Goal: Entertainment & Leisure: Consume media (video, audio)

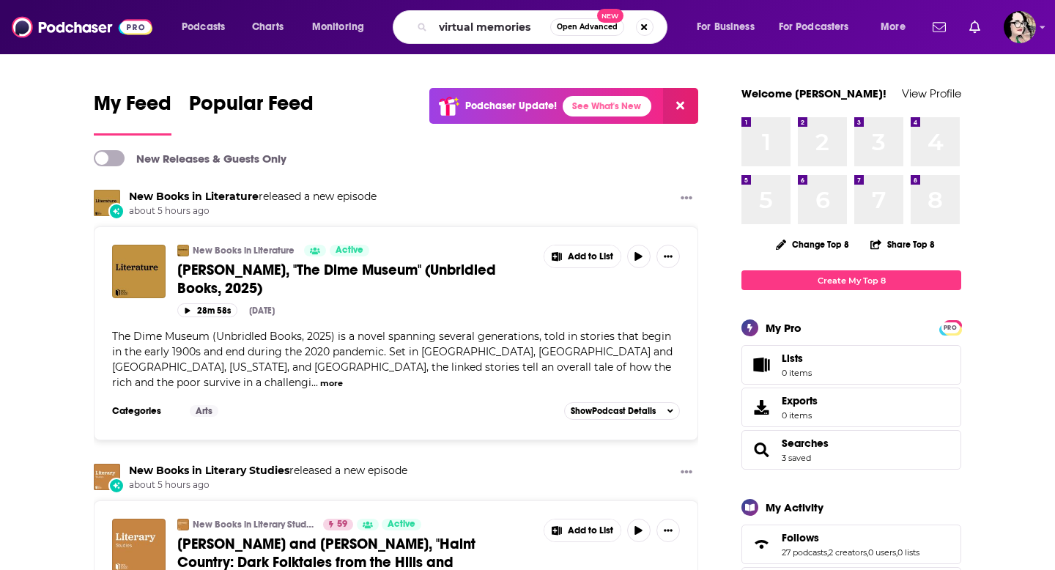
type input "virtual memories"
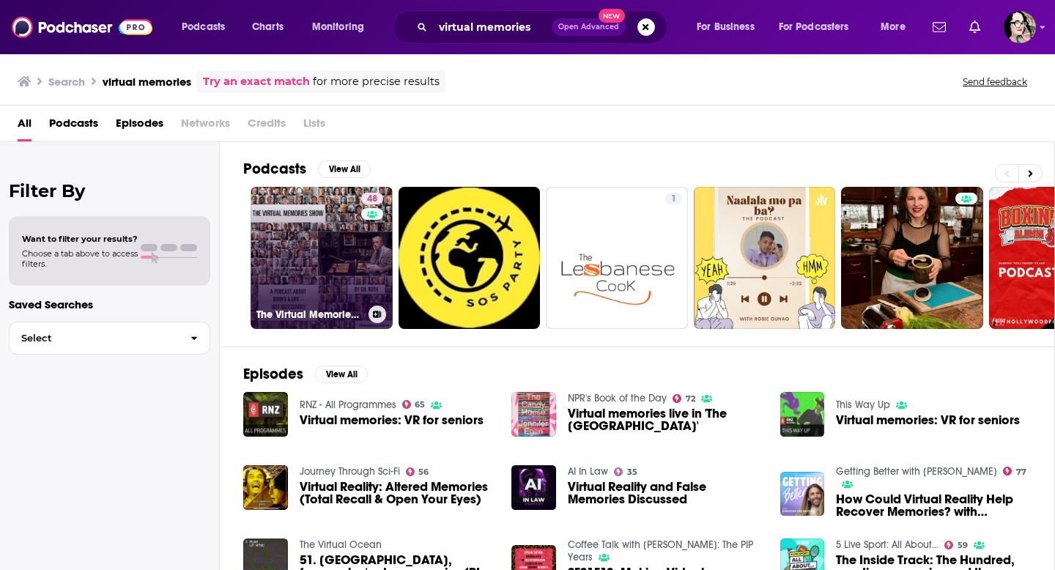
click at [306, 235] on link "48 The Virtual Memories Show" at bounding box center [322, 258] width 142 height 142
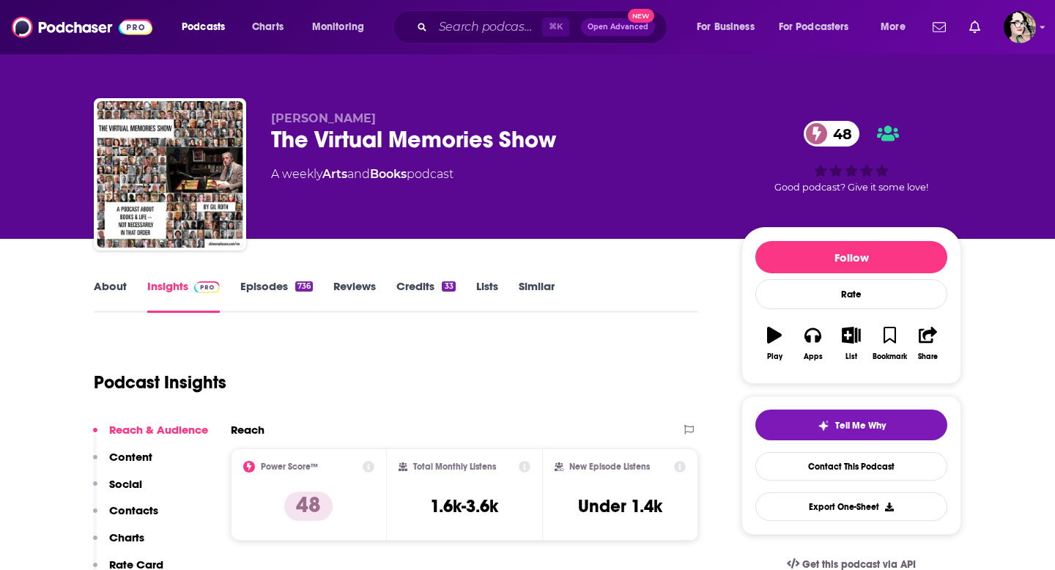
click at [267, 283] on link "Episodes 736" at bounding box center [276, 296] width 73 height 34
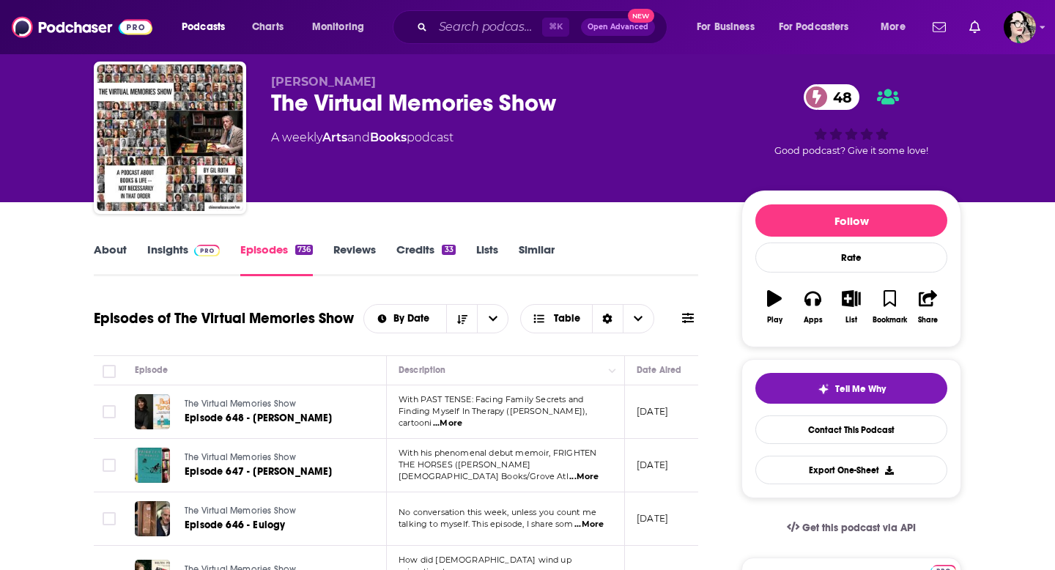
scroll to position [117, 0]
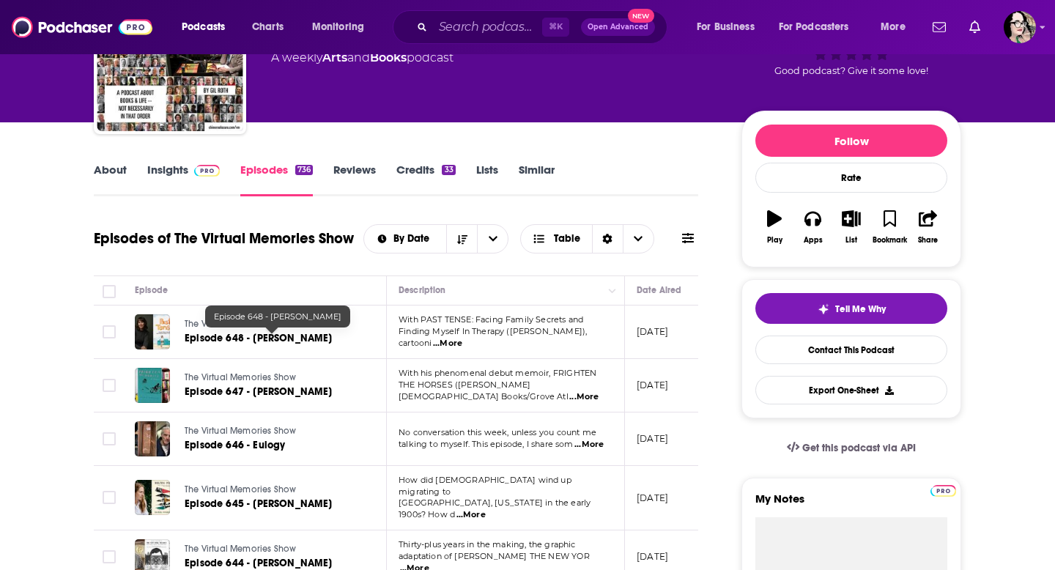
click at [350, 339] on link "Episode 648 - [PERSON_NAME]" at bounding box center [272, 338] width 174 height 15
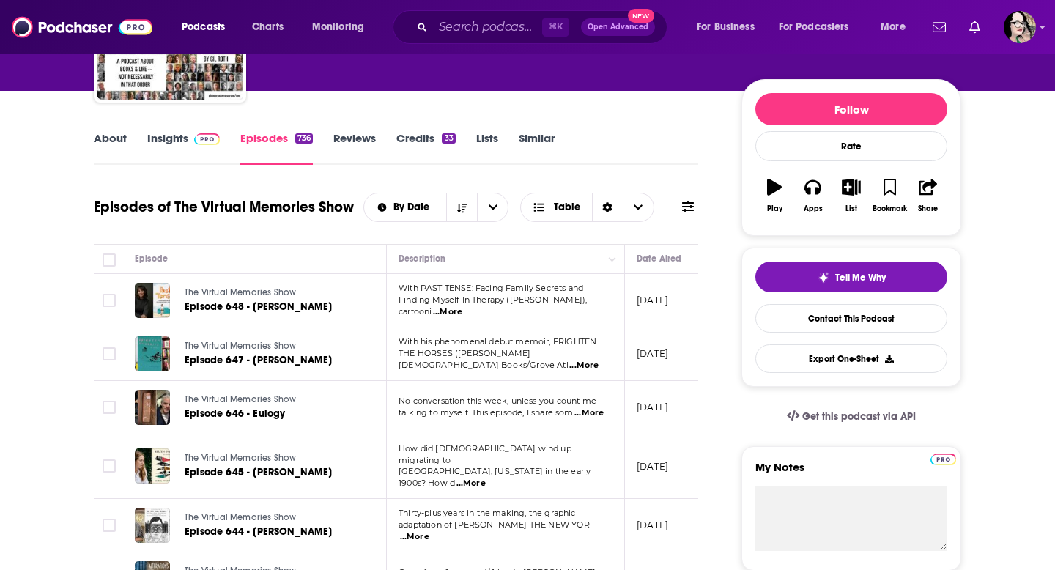
scroll to position [144, 0]
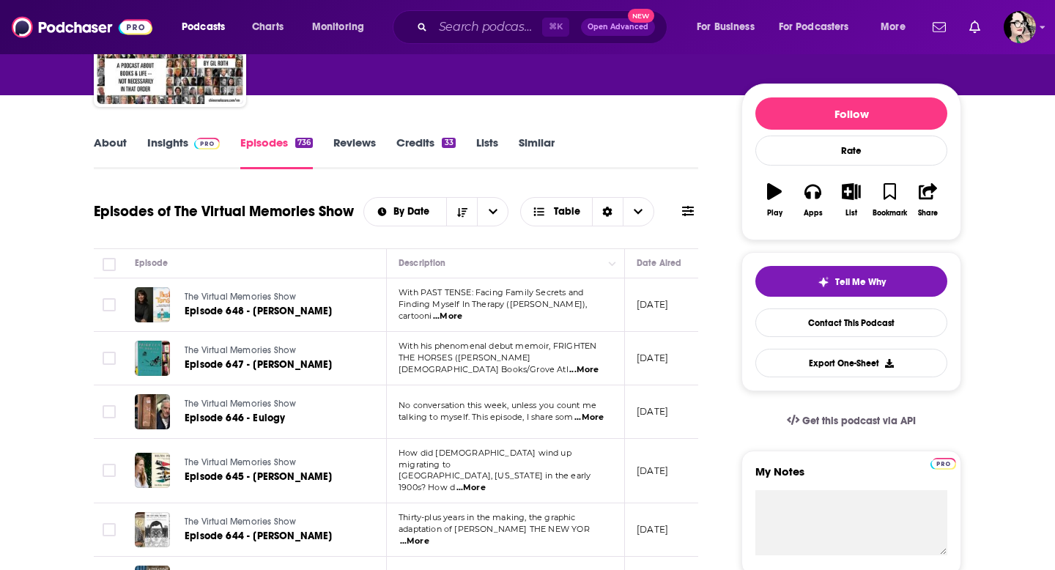
click at [462, 313] on span "...More" at bounding box center [447, 317] width 29 height 12
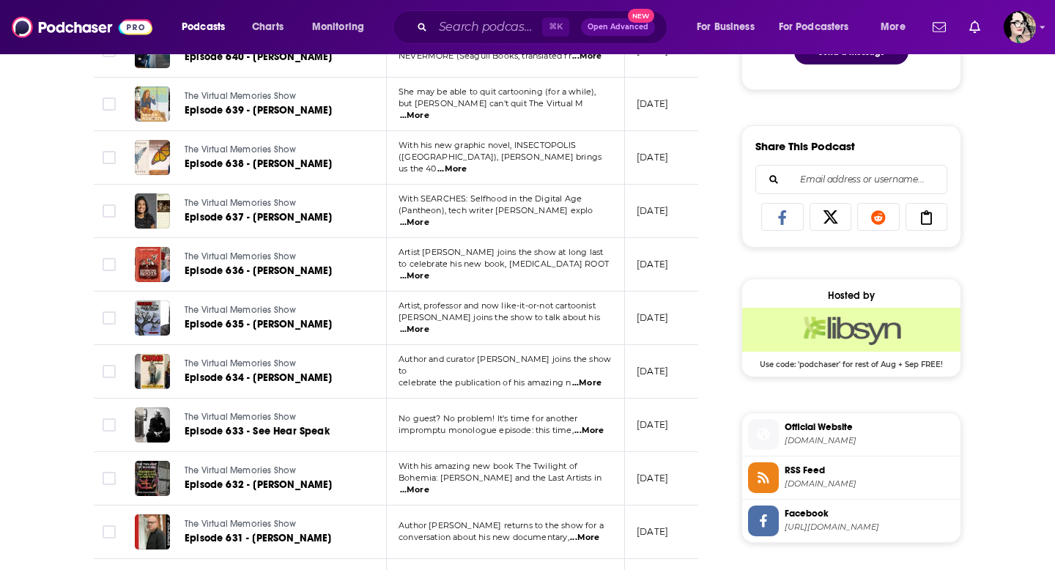
scroll to position [854, 0]
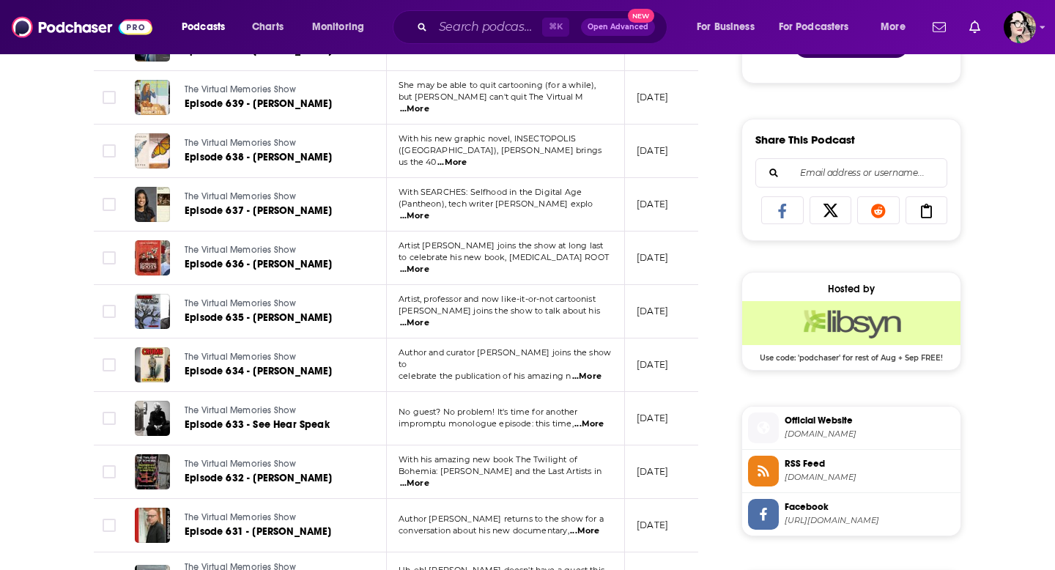
click at [0, 303] on div "About Insights Episodes 736 Reviews Credits 33 Lists Similar Episodes of The Vi…" at bounding box center [527, 365] width 1055 height 1962
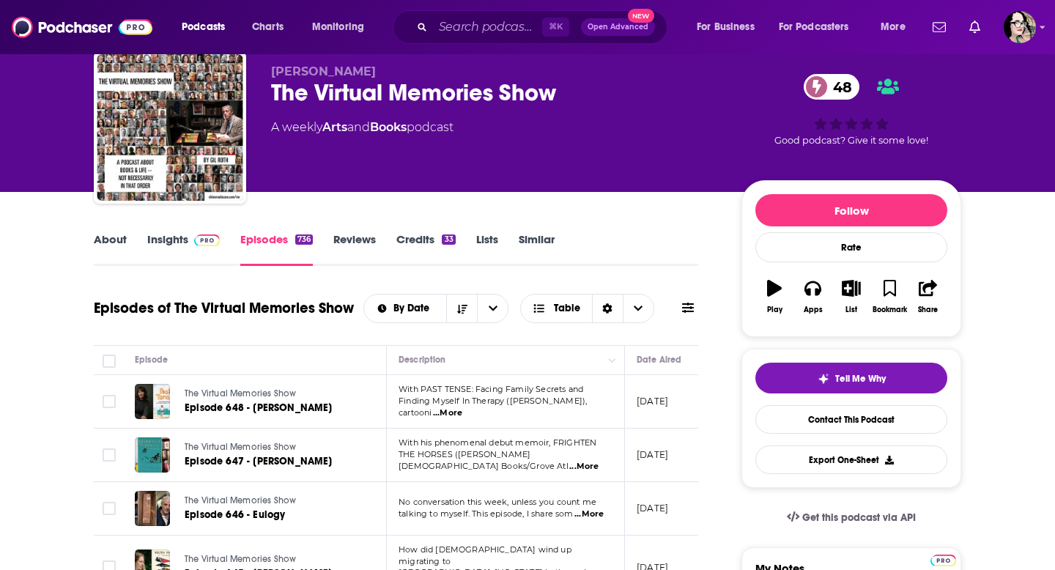
scroll to position [0, 0]
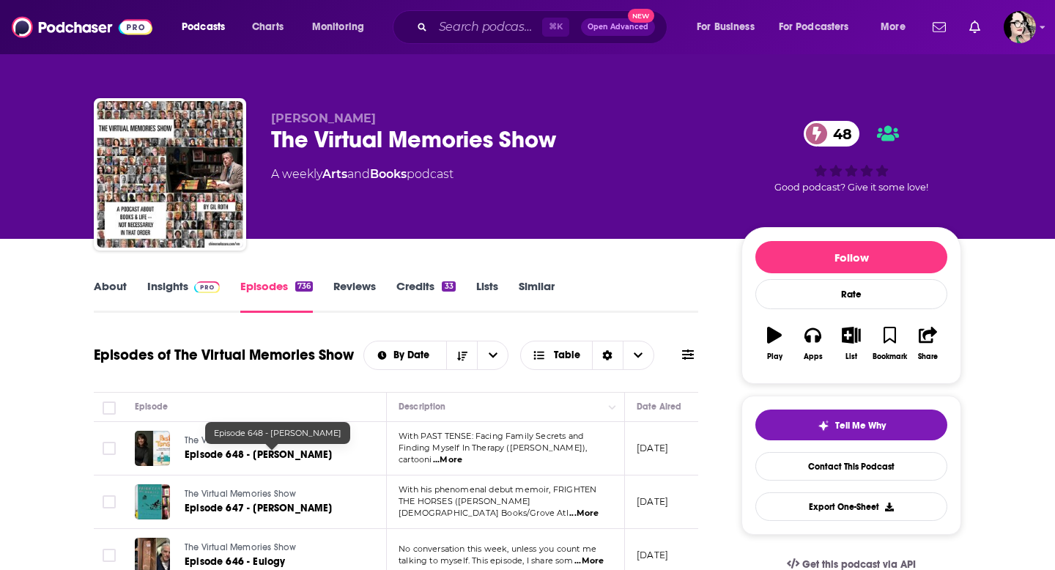
click at [229, 457] on span "Episode 648 - [PERSON_NAME]" at bounding box center [259, 454] width 148 height 12
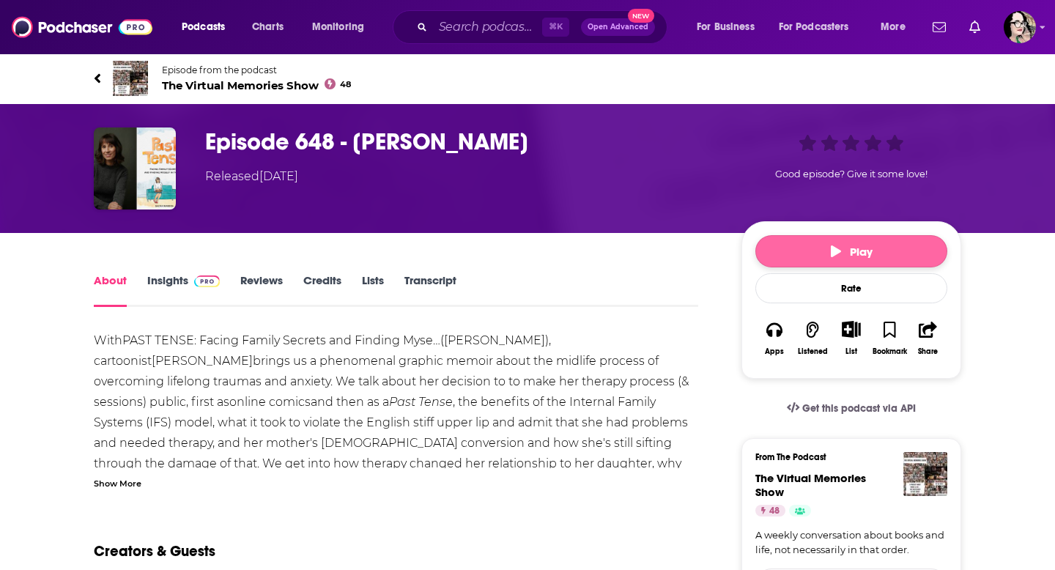
click at [850, 265] on button "Play" at bounding box center [852, 251] width 192 height 32
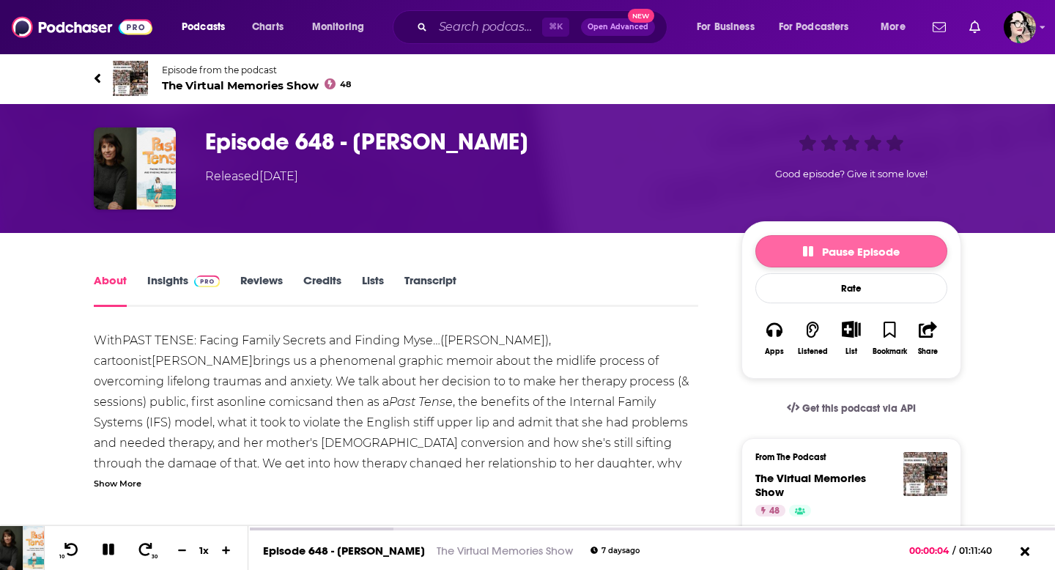
click at [849, 254] on span "Pause Episode" at bounding box center [851, 252] width 97 height 14
